Goal: Task Accomplishment & Management: Complete application form

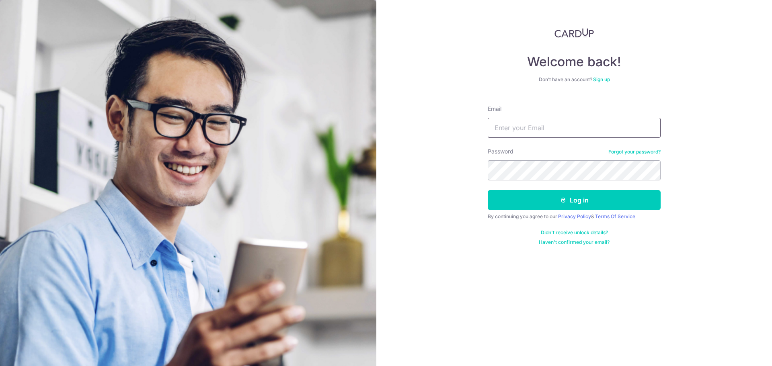
drag, startPoint x: 563, startPoint y: 131, endPoint x: 561, endPoint y: 135, distance: 4.5
click at [563, 131] on input "Email" at bounding box center [573, 128] width 173 height 20
type input "[EMAIL_ADDRESS][DOMAIN_NAME]"
click at [487, 190] on button "Log in" at bounding box center [573, 200] width 173 height 20
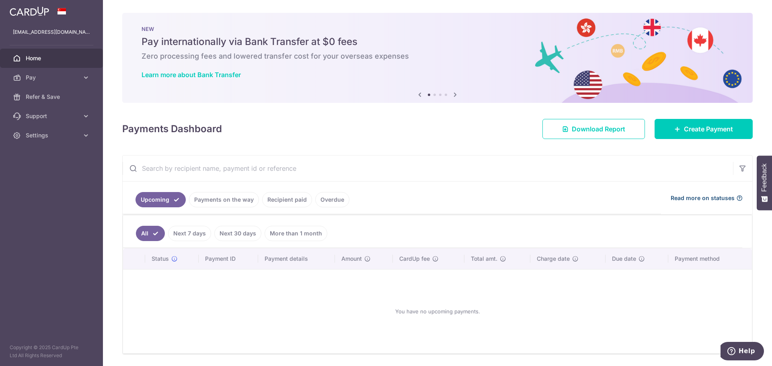
click at [690, 197] on span "Read more on statuses" at bounding box center [702, 198] width 64 height 8
click at [594, 129] on span "Download Report" at bounding box center [597, 129] width 53 height 10
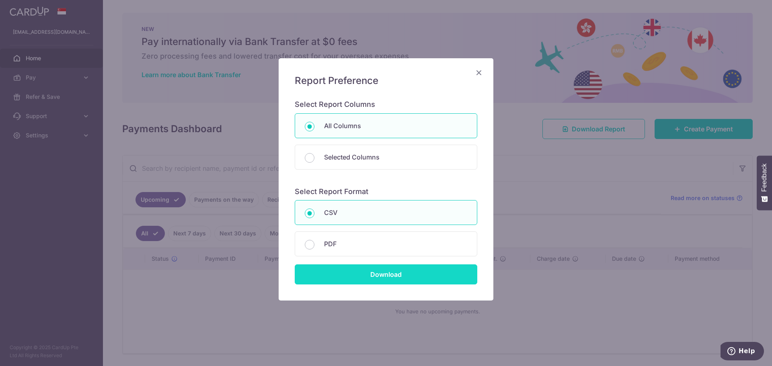
click at [407, 272] on input "Download" at bounding box center [386, 274] width 182 height 20
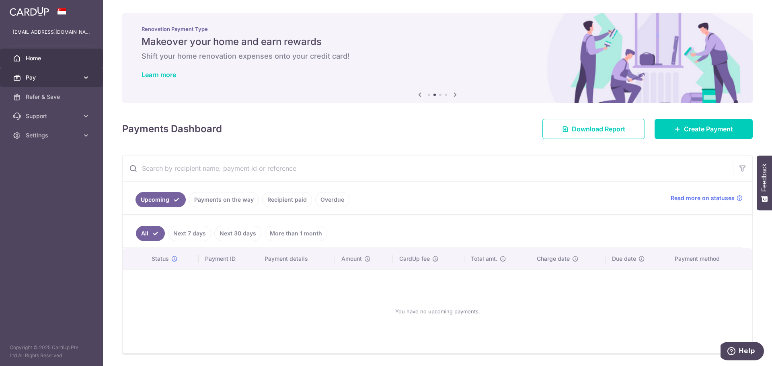
click at [47, 79] on span "Pay" at bounding box center [52, 78] width 53 height 8
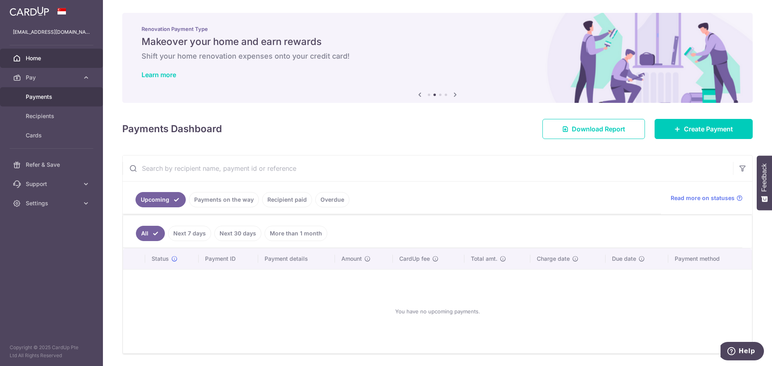
click at [45, 97] on span "Payments" at bounding box center [52, 97] width 53 height 8
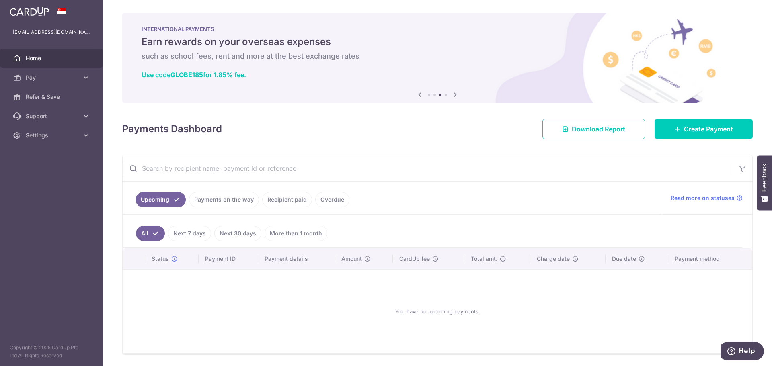
click at [288, 235] on link "More than 1 month" at bounding box center [295, 233] width 63 height 15
click at [140, 233] on link "All" at bounding box center [145, 233] width 18 height 15
click at [597, 133] on span "Download Report" at bounding box center [597, 129] width 53 height 10
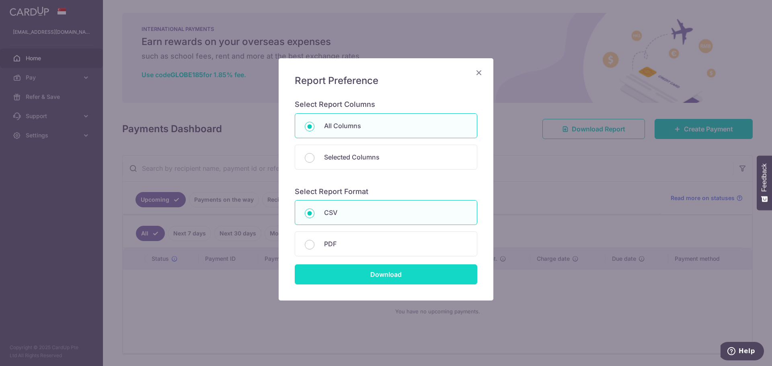
click at [360, 276] on input "Download" at bounding box center [386, 274] width 182 height 20
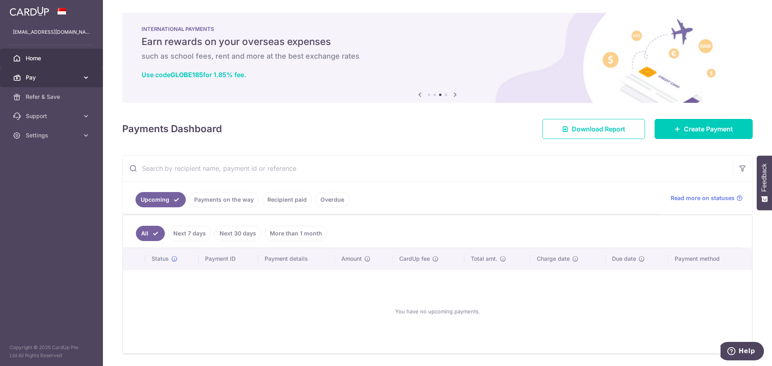
click at [43, 78] on span "Pay" at bounding box center [52, 78] width 53 height 8
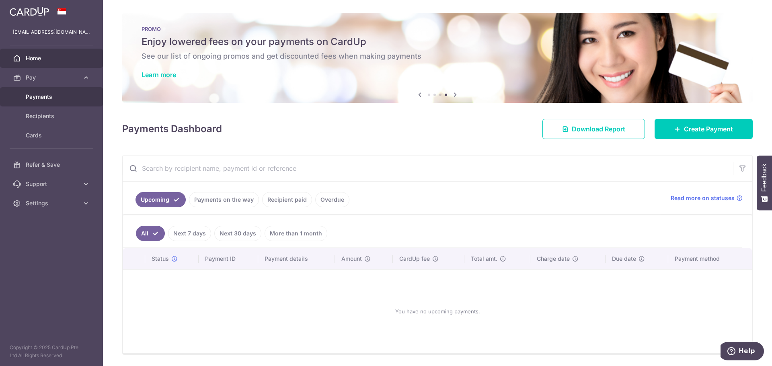
click at [39, 97] on span "Payments" at bounding box center [52, 97] width 53 height 8
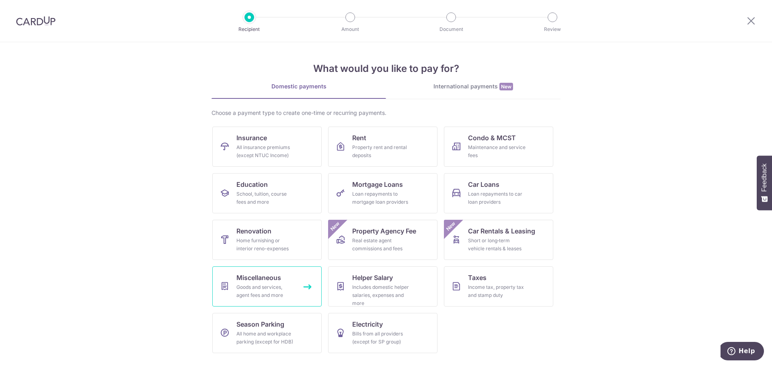
click at [274, 288] on div "Goods and services, agent fees and more" at bounding box center [265, 291] width 58 height 16
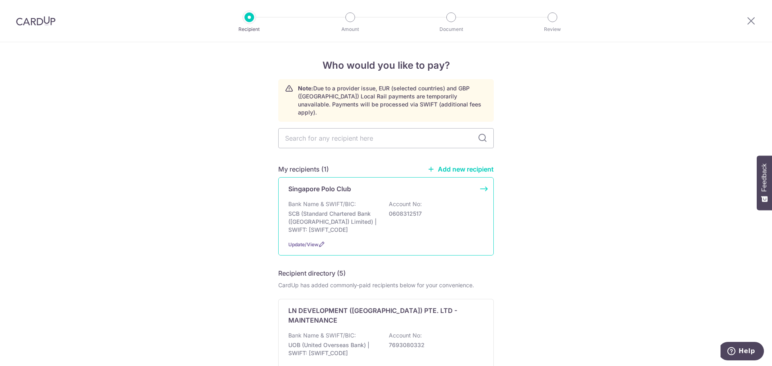
click at [444, 200] on div "Bank Name & SWIFT/BIC: SCB (Standard Chartered Bank (Singapore) Limited) | SWIF…" at bounding box center [385, 217] width 195 height 34
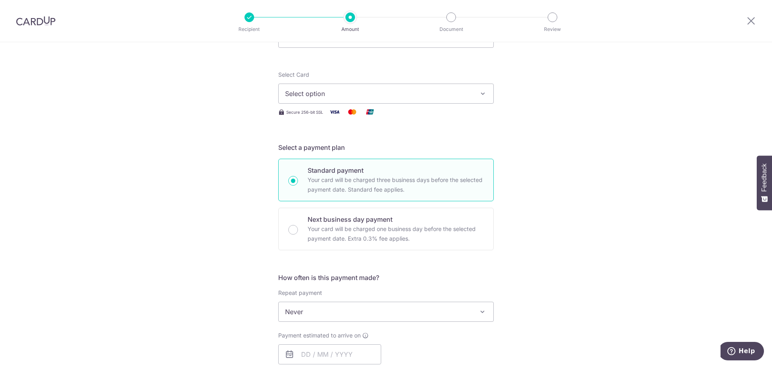
scroll to position [161, 0]
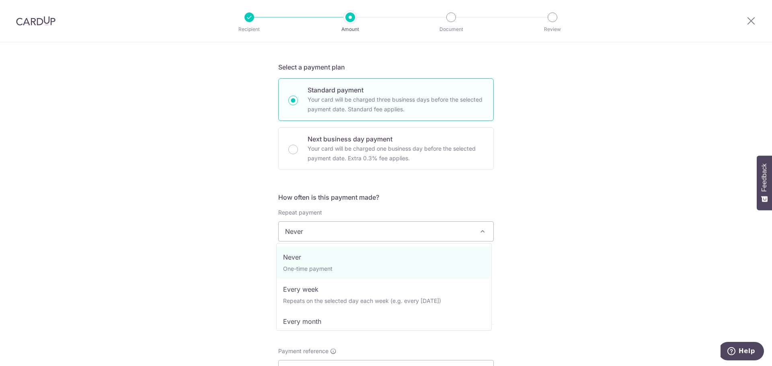
click at [432, 233] on span "Never" at bounding box center [385, 231] width 215 height 19
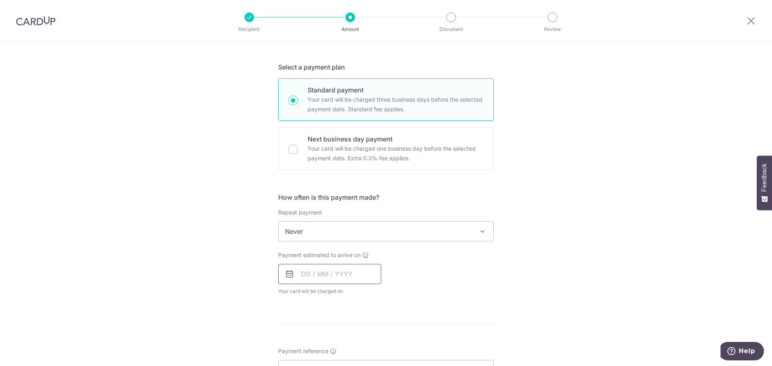
click at [332, 276] on input "text" at bounding box center [329, 274] width 103 height 20
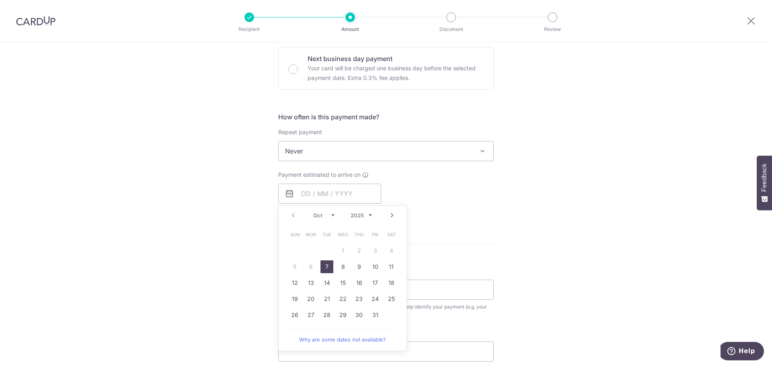
click at [326, 266] on link "7" at bounding box center [326, 266] width 13 height 13
type input "[DATE]"
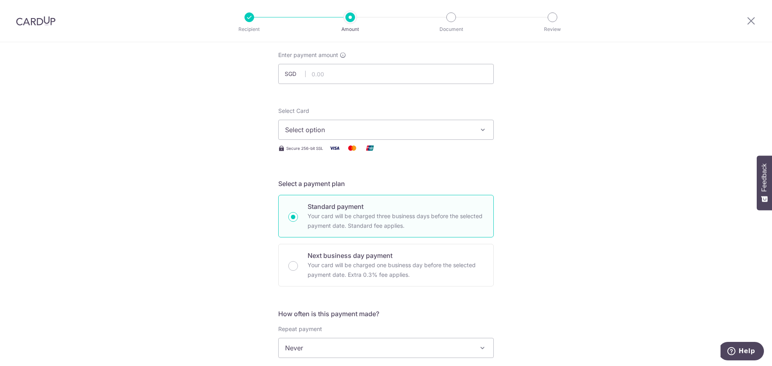
scroll to position [0, 0]
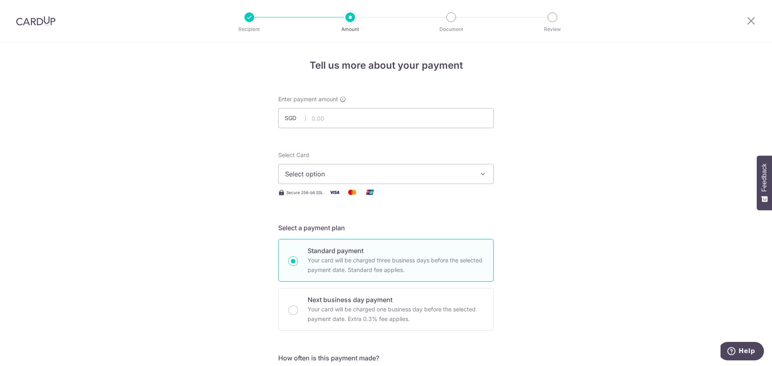
click at [339, 176] on span "Select option" at bounding box center [378, 174] width 187 height 10
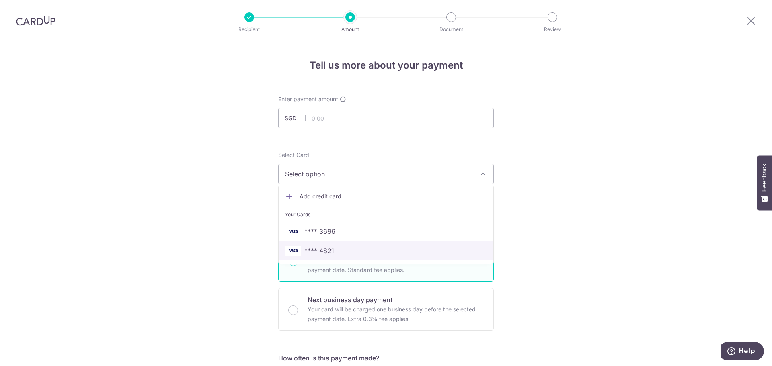
click at [322, 248] on span "**** 4821" at bounding box center [319, 251] width 30 height 10
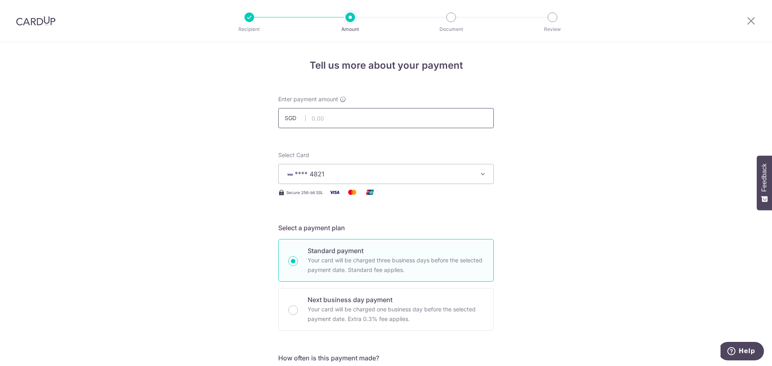
click at [346, 118] on input "text" at bounding box center [385, 118] width 215 height 20
type input "13,578.05"
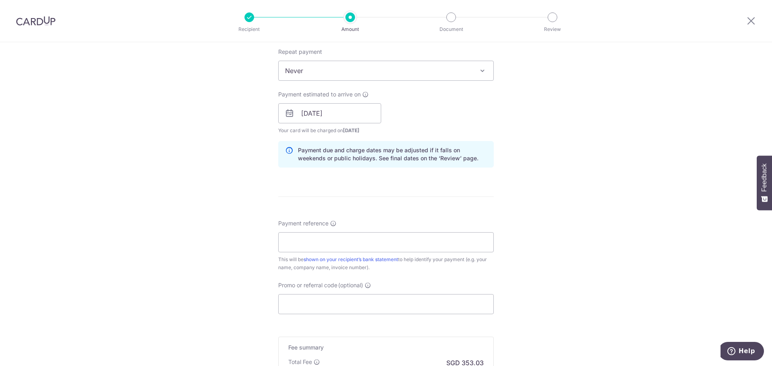
scroll to position [362, 0]
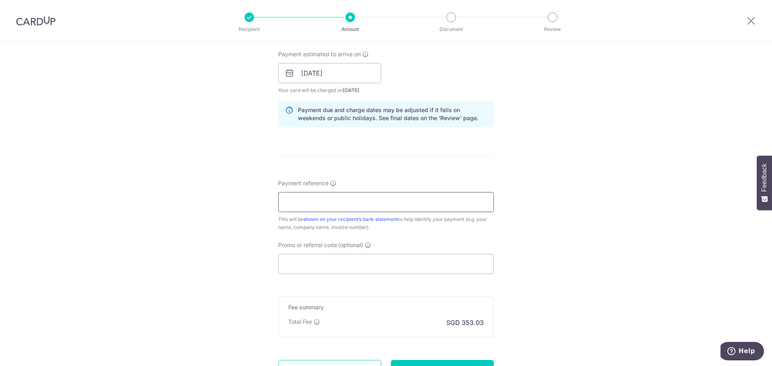
click at [287, 199] on input "Payment reference" at bounding box center [385, 202] width 215 height 20
type input "[DATE] K0137"
click at [317, 262] on input "Promo or referral code (optional)" at bounding box center [385, 264] width 215 height 20
click at [306, 266] on input "Promo or referral code (optional)" at bounding box center [385, 264] width 215 height 20
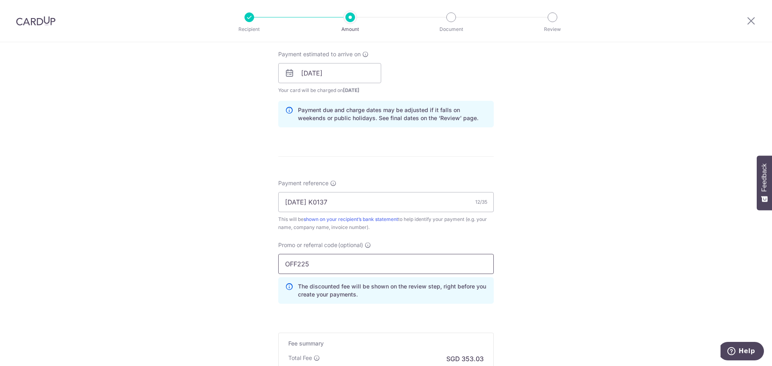
type input "OFF225"
click at [201, 283] on div "Tell us more about your payment Enter payment amount SGD 13,578.05 13578.05 Sel…" at bounding box center [386, 79] width 772 height 796
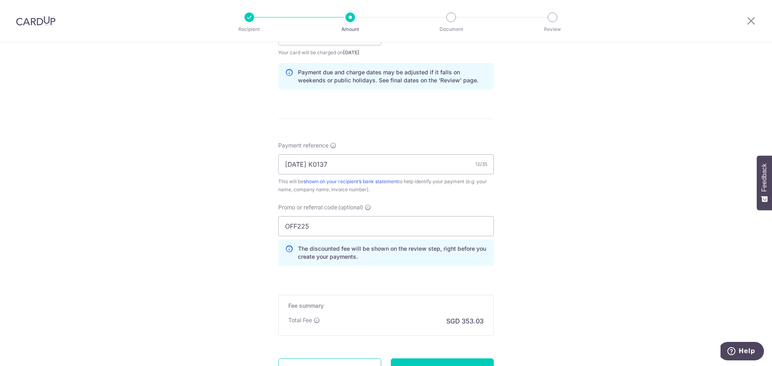
scroll to position [472, 0]
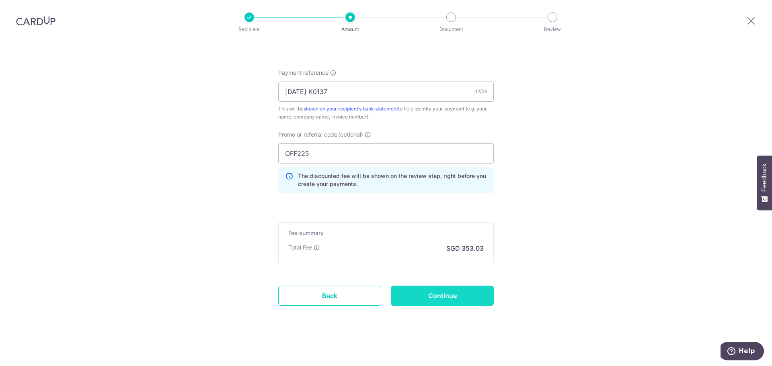
click at [428, 292] on input "Continue" at bounding box center [442, 296] width 103 height 20
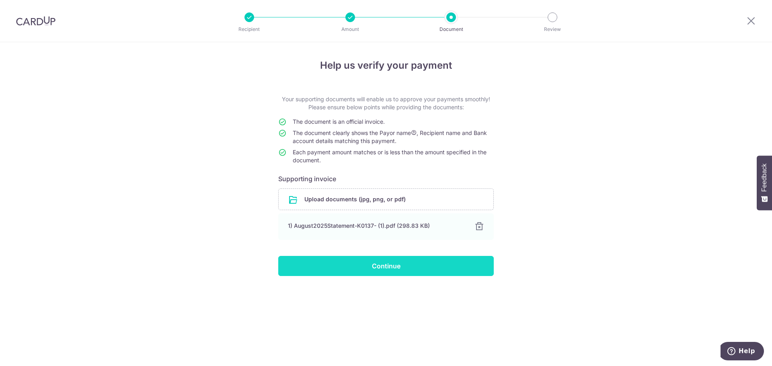
click at [377, 269] on input "Continue" at bounding box center [385, 266] width 215 height 20
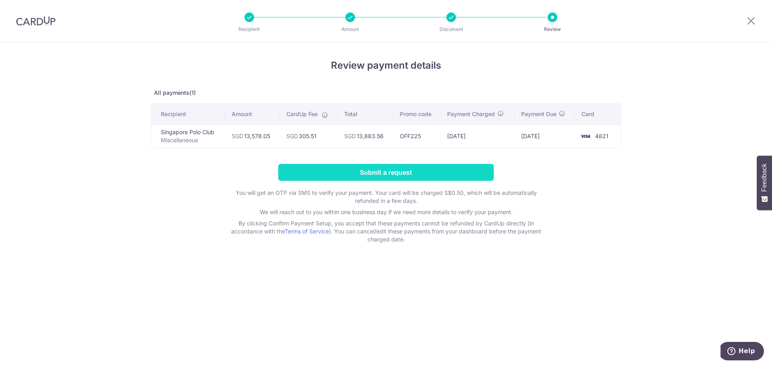
click at [408, 174] on input "Submit a request" at bounding box center [385, 172] width 215 height 17
